Goal: Task Accomplishment & Management: Complete application form

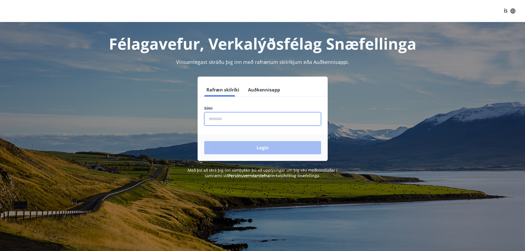
click at [236, 121] on input "phone" at bounding box center [262, 118] width 117 height 13
click at [247, 150] on div "Login" at bounding box center [263, 147] width 130 height 26
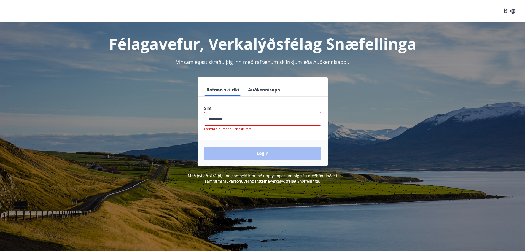
drag, startPoint x: 241, startPoint y: 118, endPoint x: 222, endPoint y: 120, distance: 19.2
click at [222, 120] on input "phone" at bounding box center [262, 118] width 117 height 13
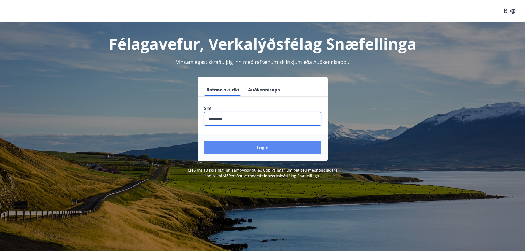
type input "********"
click at [236, 145] on button "Login" at bounding box center [262, 147] width 117 height 13
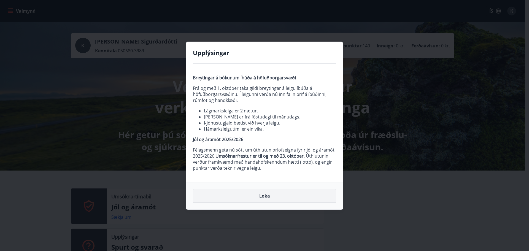
click at [266, 194] on button "Loka" at bounding box center [264, 196] width 143 height 14
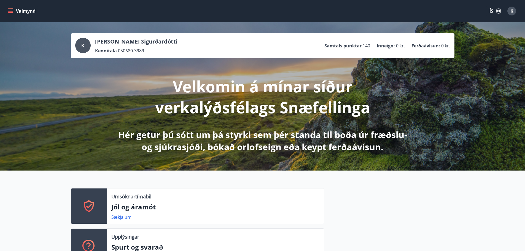
click at [10, 10] on icon "menu" at bounding box center [10, 10] width 5 height 1
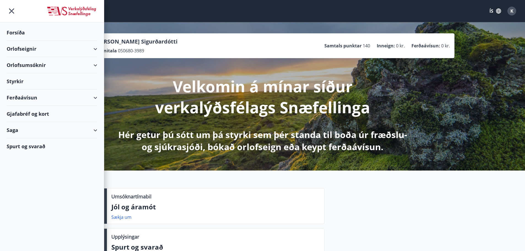
click at [96, 64] on div "Orlofsumsóknir" at bounding box center [52, 65] width 91 height 16
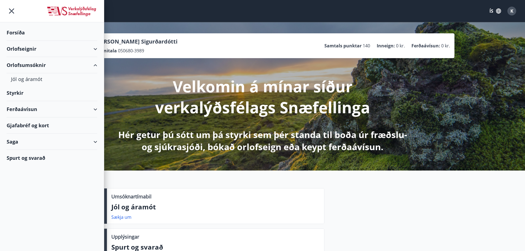
click at [95, 65] on div "Orlofsumsóknir" at bounding box center [52, 65] width 91 height 16
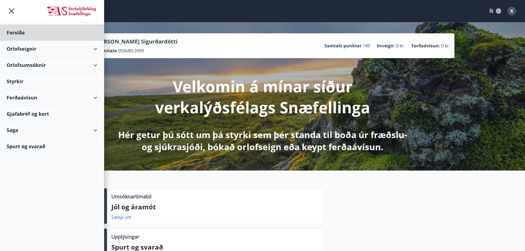
click at [18, 81] on div "Styrkir" at bounding box center [52, 81] width 91 height 16
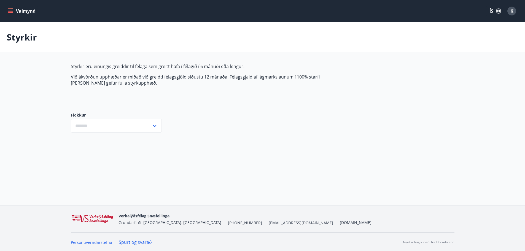
type input "***"
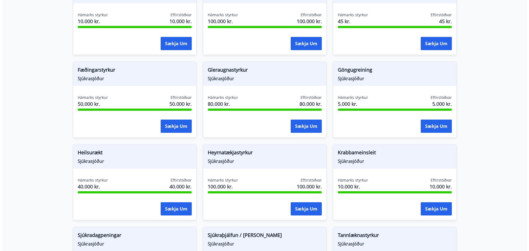
scroll to position [165, 0]
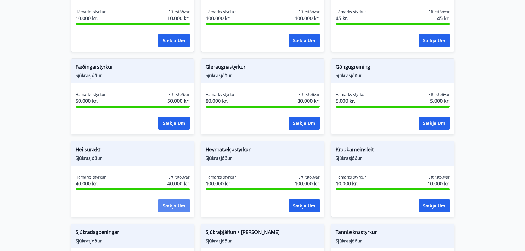
click at [169, 204] on button "Sækja um" at bounding box center [173, 205] width 31 height 13
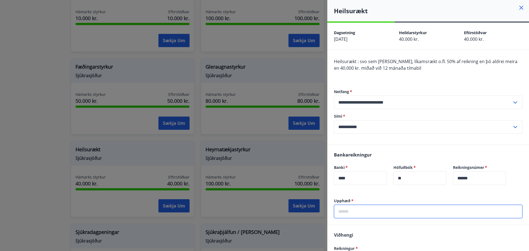
click at [358, 210] on input "text" at bounding box center [428, 211] width 188 height 13
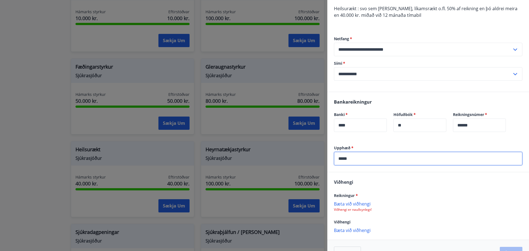
scroll to position [55, 0]
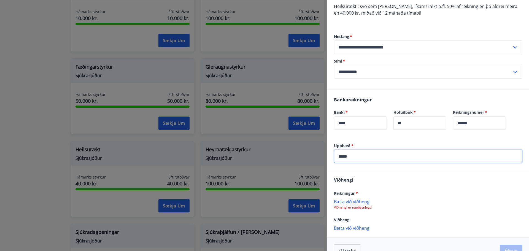
type input "*****"
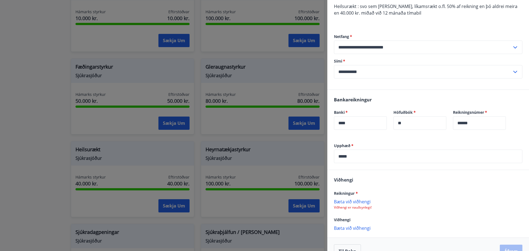
click at [351, 202] on p "Bæta við viðhengi" at bounding box center [428, 202] width 188 height 6
drag, startPoint x: 346, startPoint y: 205, endPoint x: 346, endPoint y: 202, distance: 3.0
click at [346, 205] on p "Viðhengi er nauðsynlegt!" at bounding box center [428, 207] width 188 height 4
click at [346, 200] on p "Bæta við viðhengi" at bounding box center [428, 202] width 188 height 6
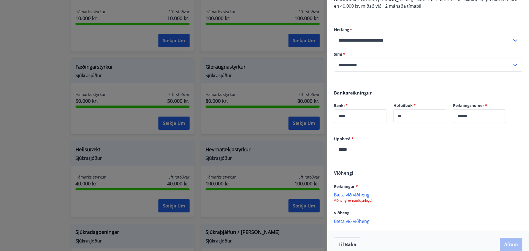
scroll to position [69, 0]
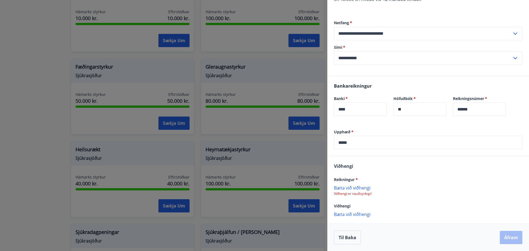
click at [358, 214] on p "Bæta við viðhengi" at bounding box center [428, 214] width 188 height 6
click at [345, 211] on p "Bæta við viðhengi" at bounding box center [428, 214] width 188 height 6
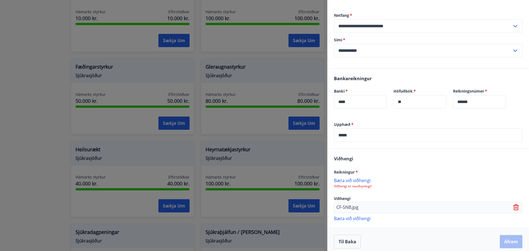
scroll to position [80, 0]
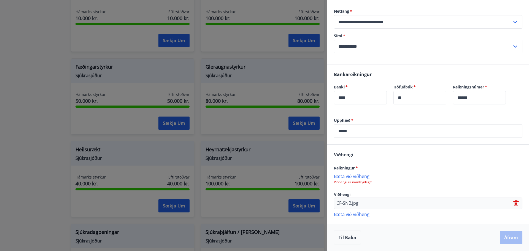
click at [358, 175] on p "Bæta við viðhengi" at bounding box center [428, 176] width 188 height 6
drag, startPoint x: 513, startPoint y: 202, endPoint x: 468, endPoint y: 195, distance: 46.0
click at [514, 201] on icon at bounding box center [516, 201] width 4 height 1
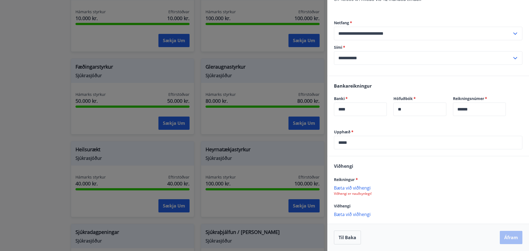
click at [345, 191] on p "Viðhengi er nauðsynlegt!" at bounding box center [428, 193] width 188 height 4
click at [347, 187] on p "Bæta við viðhengi" at bounding box center [428, 188] width 188 height 6
click at [506, 237] on button "Áfram" at bounding box center [511, 237] width 23 height 13
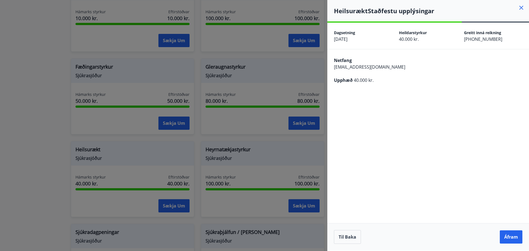
scroll to position [0, 0]
click at [387, 66] on span "[EMAIL_ADDRESS][DOMAIN_NAME]" at bounding box center [369, 67] width 71 height 6
click at [395, 67] on div "Netfang [EMAIL_ADDRESS][DOMAIN_NAME] Upphæð 40.000 kr." at bounding box center [428, 69] width 202 height 41
click at [389, 66] on span "[EMAIL_ADDRESS][DOMAIN_NAME]" at bounding box center [369, 67] width 71 height 6
drag, startPoint x: 395, startPoint y: 66, endPoint x: 355, endPoint y: 67, distance: 40.2
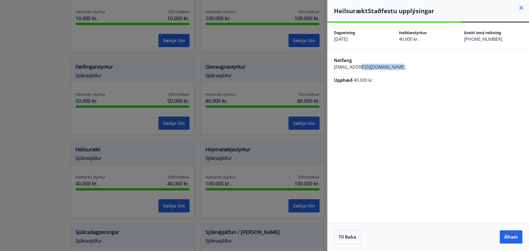
click at [355, 67] on div "Netfang [EMAIL_ADDRESS][DOMAIN_NAME] Upphæð 40.000 kr." at bounding box center [428, 69] width 202 height 41
click at [414, 52] on div "Netfang [EMAIL_ADDRESS][DOMAIN_NAME] Upphæð 40.000 kr." at bounding box center [428, 69] width 202 height 41
drag, startPoint x: 339, startPoint y: 236, endPoint x: 335, endPoint y: 223, distance: 13.7
click at [338, 231] on button "Til baka" at bounding box center [347, 237] width 27 height 14
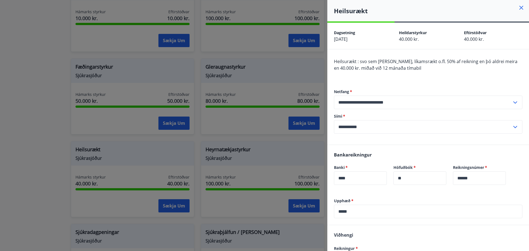
click at [151, 47] on div at bounding box center [264, 125] width 529 height 251
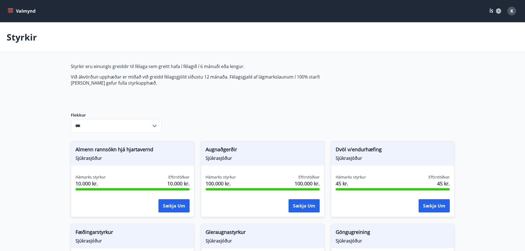
click at [516, 11] on div "K" at bounding box center [511, 11] width 9 height 9
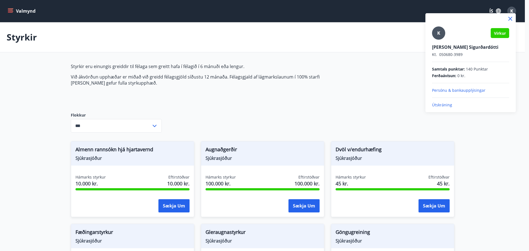
click at [476, 90] on p "Persónu & bankaupplýsingar" at bounding box center [470, 91] width 77 height 6
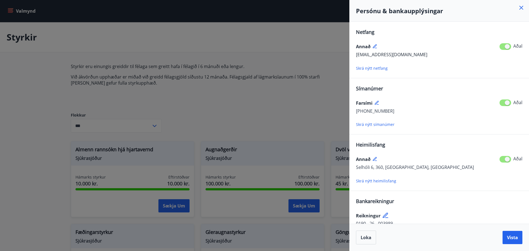
click at [417, 53] on div "[EMAIL_ADDRESS][DOMAIN_NAME] Aðal" at bounding box center [439, 54] width 166 height 7
click at [381, 69] on span "Skrá nýtt netfang" at bounding box center [372, 68] width 32 height 5
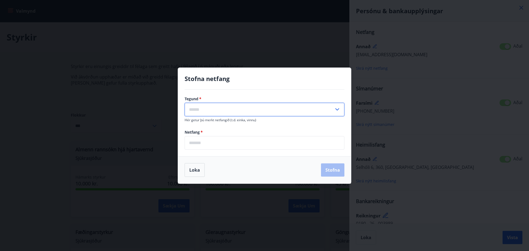
click at [234, 108] on input "text" at bounding box center [259, 109] width 149 height 13
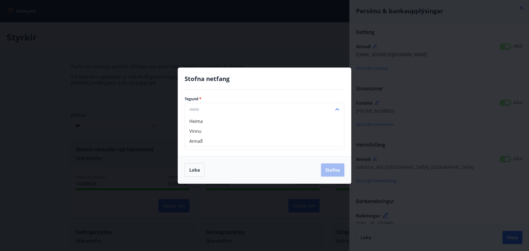
click at [197, 121] on li "Heima" at bounding box center [264, 121] width 159 height 10
click at [210, 107] on input "*****" at bounding box center [259, 109] width 149 height 13
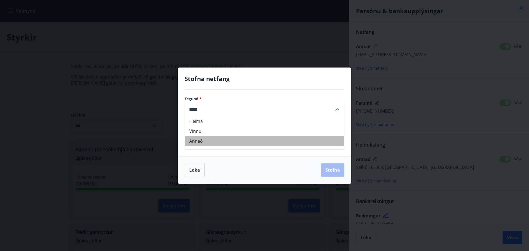
click at [194, 137] on li "Annað" at bounding box center [264, 141] width 159 height 10
type input "*****"
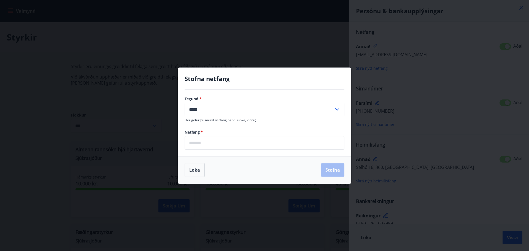
click at [202, 144] on input "email" at bounding box center [265, 142] width 160 height 13
type input "**********"
click at [336, 170] on button "Stofna" at bounding box center [332, 169] width 23 height 13
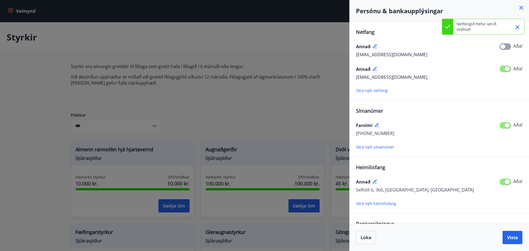
click at [505, 68] on span at bounding box center [505, 69] width 12 height 7
click at [374, 69] on icon at bounding box center [375, 69] width 5 height 5
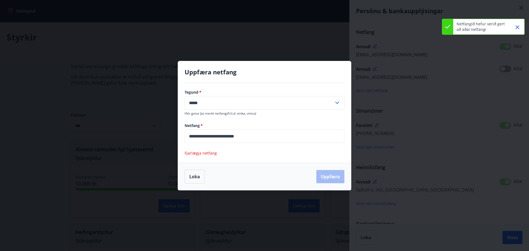
click at [209, 153] on span "Fjarlægja netfang" at bounding box center [201, 152] width 32 height 5
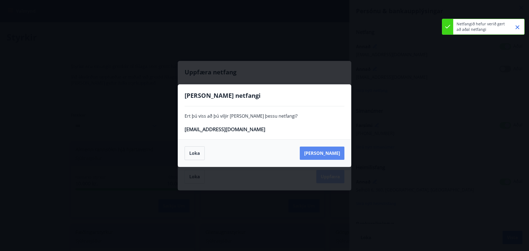
click at [330, 155] on button "[PERSON_NAME]" at bounding box center [322, 153] width 45 height 13
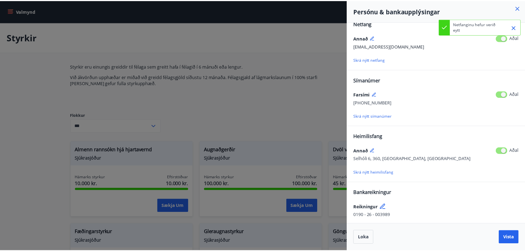
scroll to position [10, 0]
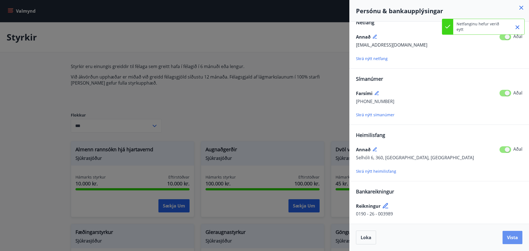
drag, startPoint x: 515, startPoint y: 236, endPoint x: 513, endPoint y: 234, distance: 3.4
click at [515, 235] on span "Vista" at bounding box center [512, 237] width 11 height 6
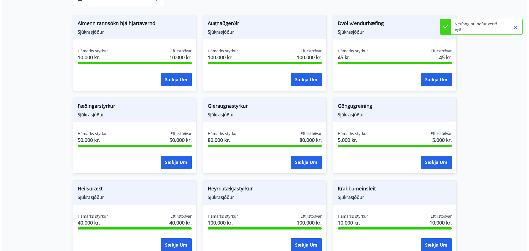
scroll to position [138, 0]
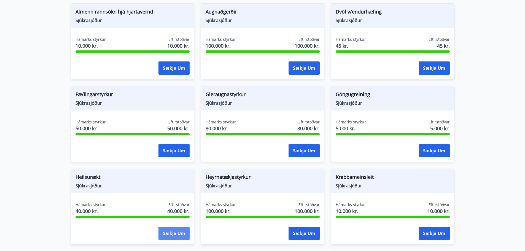
click at [173, 234] on button "Sækja um" at bounding box center [173, 233] width 31 height 13
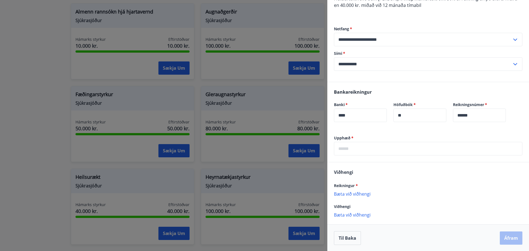
scroll to position [63, 0]
click at [358, 193] on p "Bæta við viðhengi" at bounding box center [428, 193] width 188 height 6
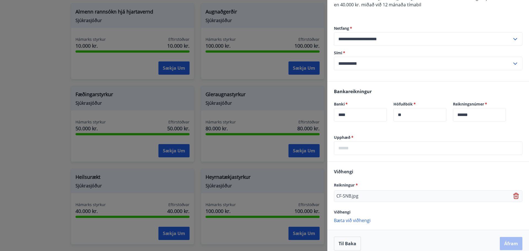
click at [365, 143] on input "text" at bounding box center [428, 147] width 188 height 13
type input "*****"
click at [378, 131] on div "Bankareikningur Banki   * **** ​ Höfuðbók   * ** ​ Reikningsnúmer   * ****** ​" at bounding box center [428, 108] width 202 height 53
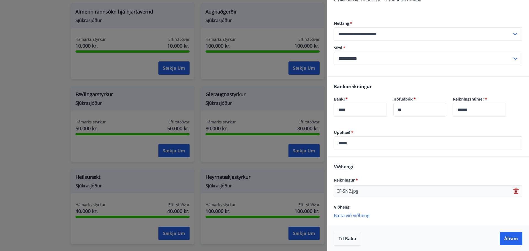
scroll to position [69, 0]
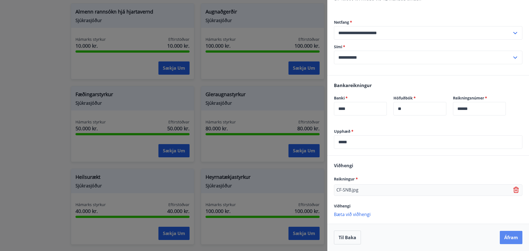
click at [505, 234] on button "Áfram" at bounding box center [511, 237] width 23 height 13
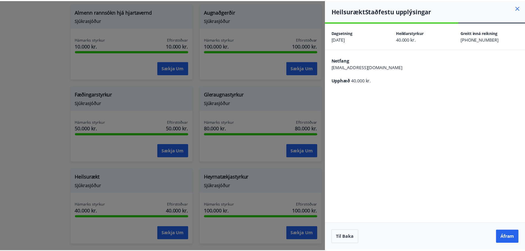
scroll to position [0, 0]
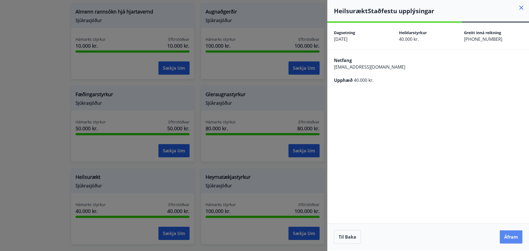
click at [507, 235] on button "Áfram" at bounding box center [511, 236] width 23 height 13
click at [517, 26] on icon "Close" at bounding box center [517, 27] width 7 height 7
click at [513, 240] on button "Áfram" at bounding box center [511, 236] width 23 height 13
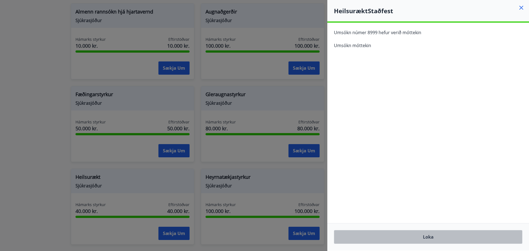
click at [414, 237] on button "Loka" at bounding box center [428, 237] width 188 height 14
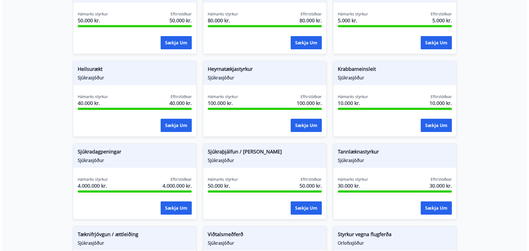
scroll to position [248, 0]
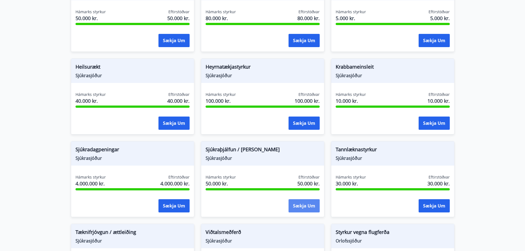
click at [304, 206] on button "Sækja um" at bounding box center [303, 205] width 31 height 13
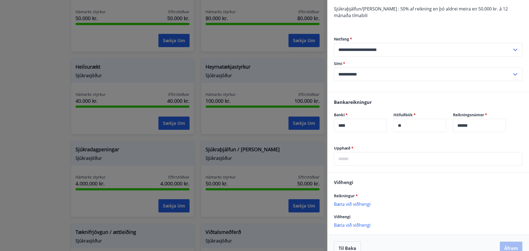
scroll to position [55, 0]
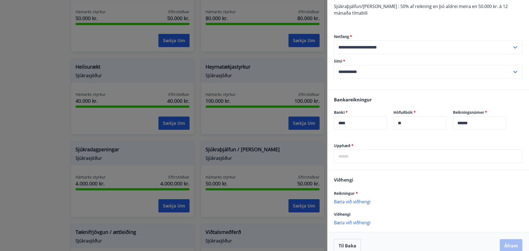
click at [371, 157] on input "text" at bounding box center [428, 156] width 188 height 13
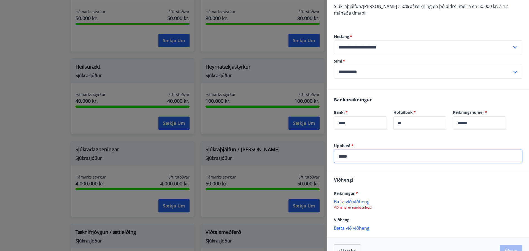
type input "*****"
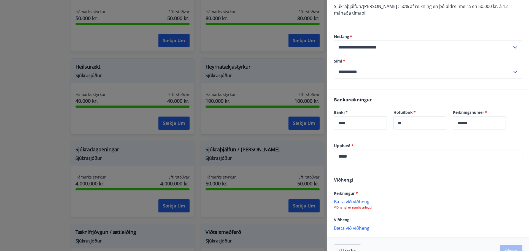
click at [361, 208] on p "Viðhengi er nauðsynlegt!" at bounding box center [428, 207] width 188 height 4
click at [363, 203] on p "Bæta við viðhengi" at bounding box center [428, 202] width 188 height 6
click at [348, 202] on p "Bæta við viðhengi" at bounding box center [428, 202] width 188 height 6
click at [365, 209] on p "Viðhengi er nauðsynlegt!" at bounding box center [428, 207] width 188 height 4
click at [356, 203] on p "Bæta við viðhengi" at bounding box center [428, 202] width 188 height 6
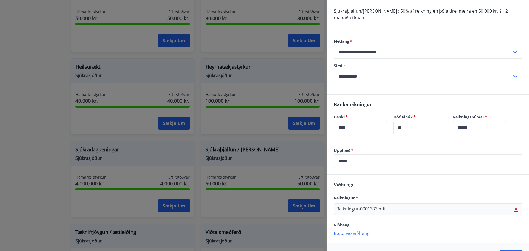
scroll to position [42, 0]
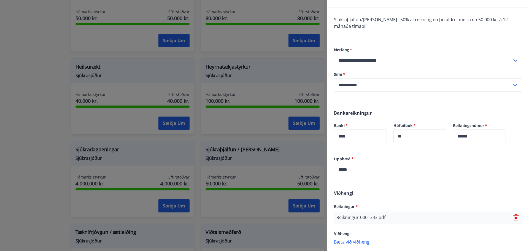
click at [388, 217] on div "Reikningur-0001333.pdf" at bounding box center [428, 218] width 188 height 12
drag, startPoint x: 391, startPoint y: 217, endPoint x: 352, endPoint y: 205, distance: 40.5
click at [351, 202] on div "Viðhengi Reikningur * Reikningur-0001333.pdf Viðhengi [PERSON_NAME] við viðheng…" at bounding box center [428, 217] width 202 height 68
click at [359, 207] on div "Reikningur *" at bounding box center [428, 206] width 188 height 7
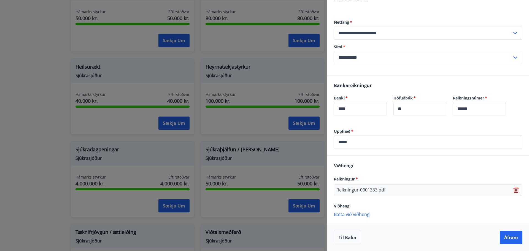
click at [363, 213] on p "Bæta við viðhengi" at bounding box center [428, 214] width 188 height 6
click at [353, 225] on p "Bæta við viðhengi" at bounding box center [428, 226] width 188 height 6
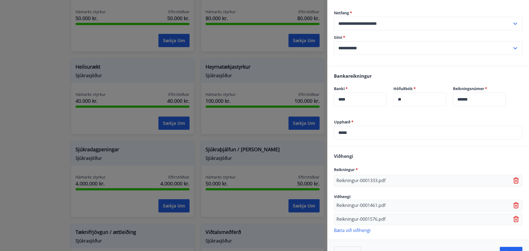
scroll to position [95, 0]
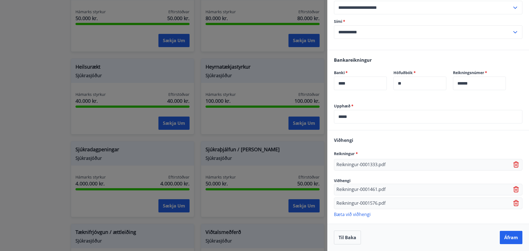
click at [357, 190] on p "Reikningur-0001461.pdf" at bounding box center [360, 189] width 49 height 7
click at [353, 166] on p "Reikningur-0001333.pdf" at bounding box center [360, 164] width 49 height 7
click at [386, 177] on div "Viðhengi Reikningur * Reikningur-0001333.pdf Viðhengi Reikningur-0001461.pdf Re…" at bounding box center [428, 176] width 202 height 93
click at [507, 237] on button "Áfram" at bounding box center [511, 237] width 23 height 13
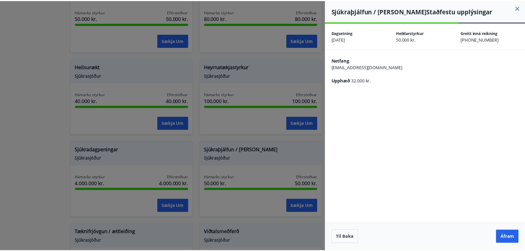
scroll to position [0, 0]
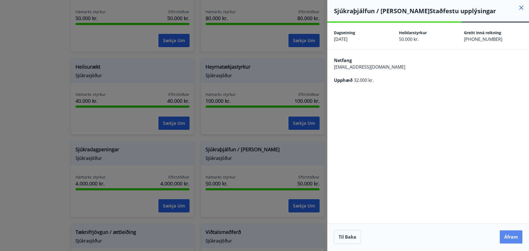
click at [510, 236] on button "Áfram" at bounding box center [511, 236] width 23 height 13
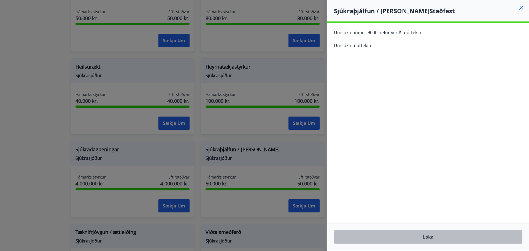
click at [440, 237] on button "Loka" at bounding box center [428, 237] width 188 height 14
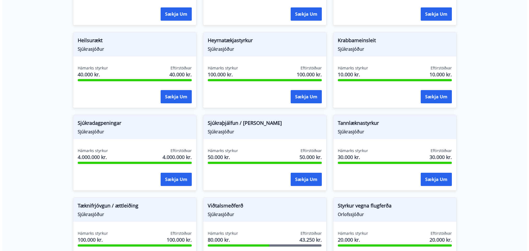
scroll to position [303, 0]
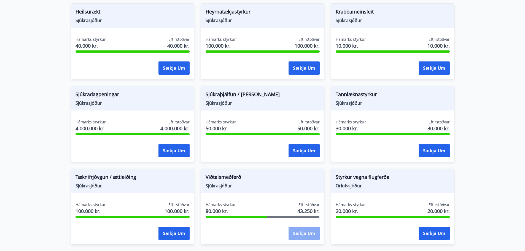
click at [314, 231] on button "Sækja um" at bounding box center [303, 233] width 31 height 13
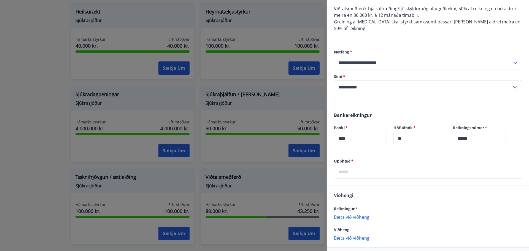
scroll to position [55, 0]
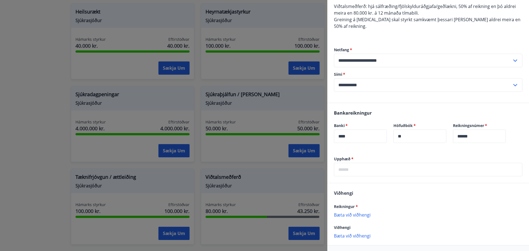
click at [357, 212] on p "Bæta við viðhengi" at bounding box center [428, 215] width 188 height 6
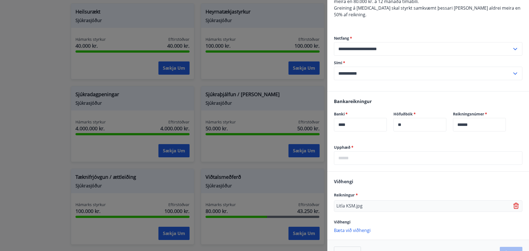
scroll to position [76, 0]
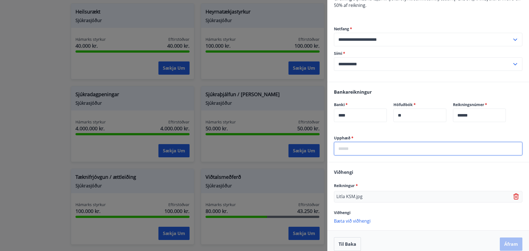
click at [362, 145] on input "text" at bounding box center [428, 148] width 188 height 13
type input "*****"
click at [508, 239] on button "Áfram" at bounding box center [511, 243] width 23 height 13
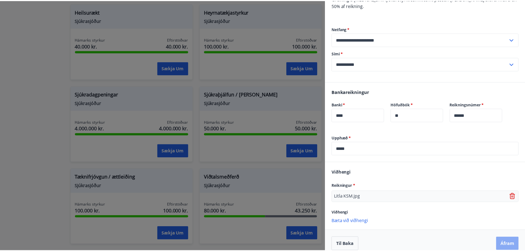
scroll to position [0, 0]
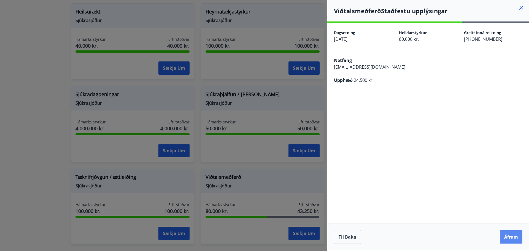
click at [513, 237] on button "Áfram" at bounding box center [511, 236] width 23 height 13
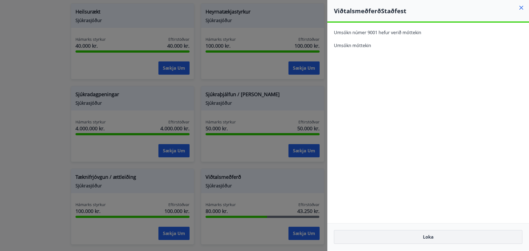
click at [472, 242] on button "Loka" at bounding box center [428, 237] width 188 height 14
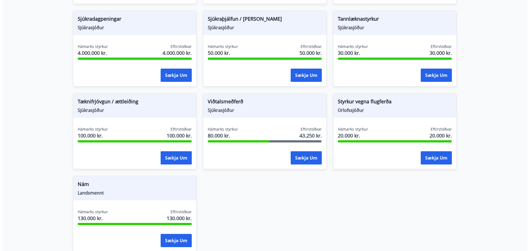
scroll to position [386, 0]
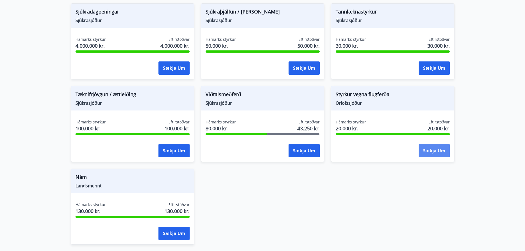
click at [440, 147] on button "Sækja um" at bounding box center [433, 150] width 31 height 13
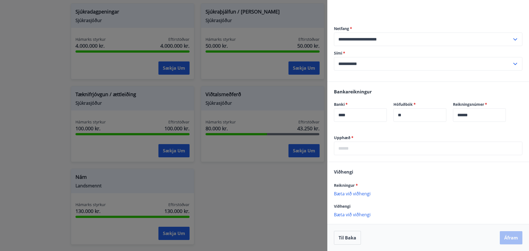
scroll to position [50, 0]
click at [362, 194] on p "Bæta við viðhengi" at bounding box center [428, 193] width 188 height 6
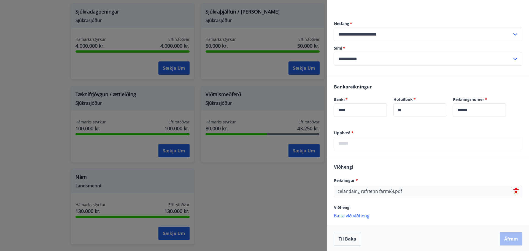
scroll to position [56, 0]
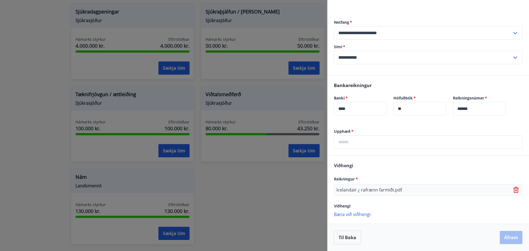
click at [370, 142] on input "text" at bounding box center [428, 141] width 188 height 13
type input "*****"
click at [404, 162] on div "Viðhengi Reikningur * Icelandair ¿ rafrænn farmiði.pdf Viðhengi [PERSON_NAME] v…" at bounding box center [428, 190] width 202 height 68
click at [511, 240] on button "Áfram" at bounding box center [511, 237] width 23 height 13
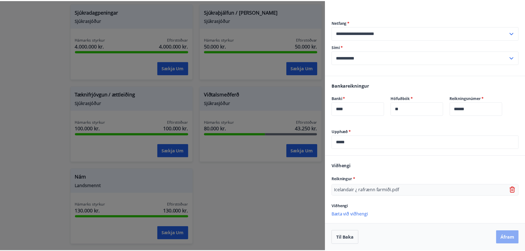
scroll to position [0, 0]
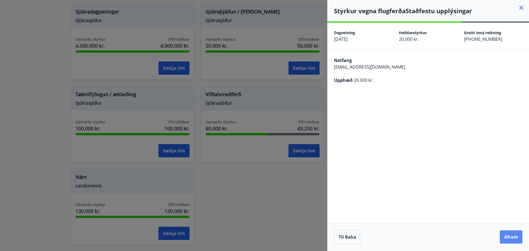
click at [509, 239] on button "Áfram" at bounding box center [511, 236] width 23 height 13
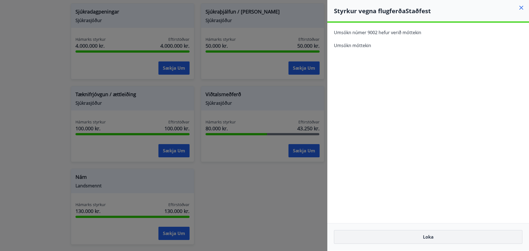
click at [389, 236] on button "Loka" at bounding box center [428, 237] width 188 height 14
